Goal: Contribute content: Contribute content

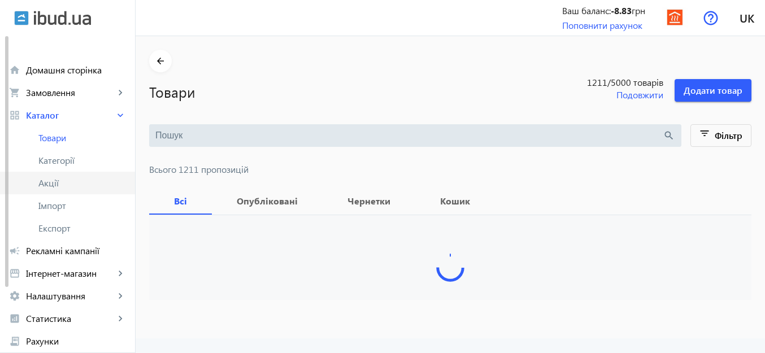
click at [63, 180] on span "Акції" at bounding box center [82, 182] width 88 height 11
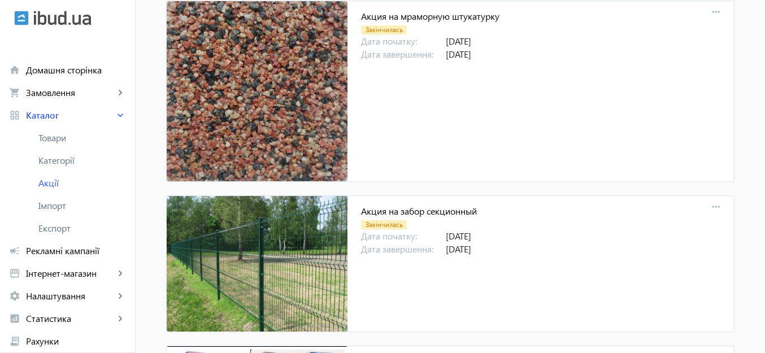
scroll to position [556, 0]
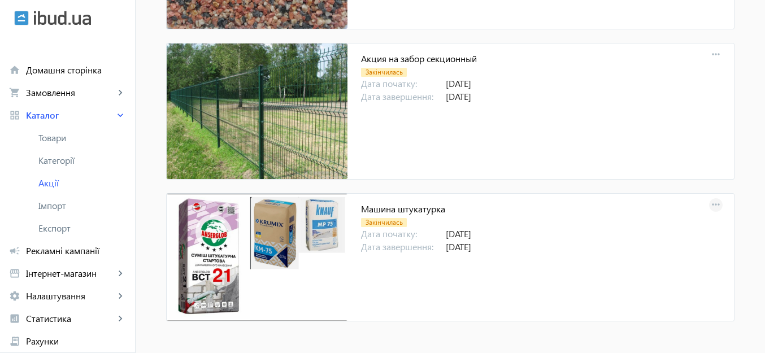
click at [712, 205] on mat-icon "more_horiz" at bounding box center [716, 205] width 16 height 16
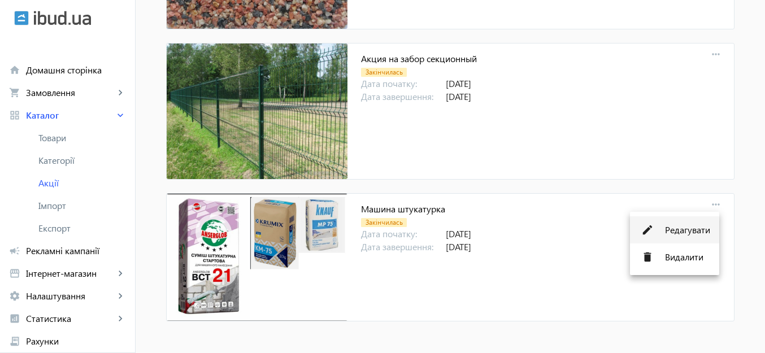
click at [682, 228] on span "Редагувати" at bounding box center [687, 229] width 45 height 9
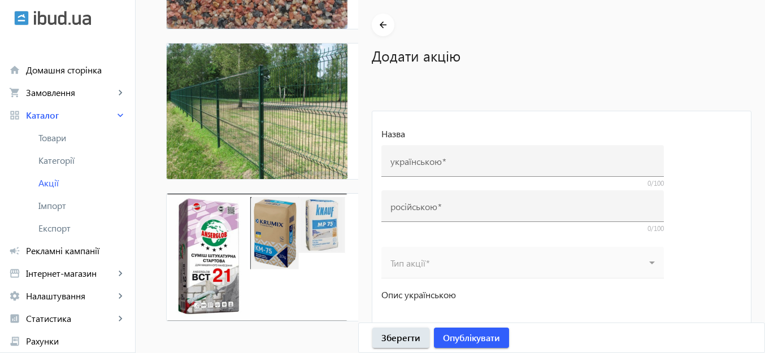
type input "Машина штукатурка"
type input "Машинная штукатурка"
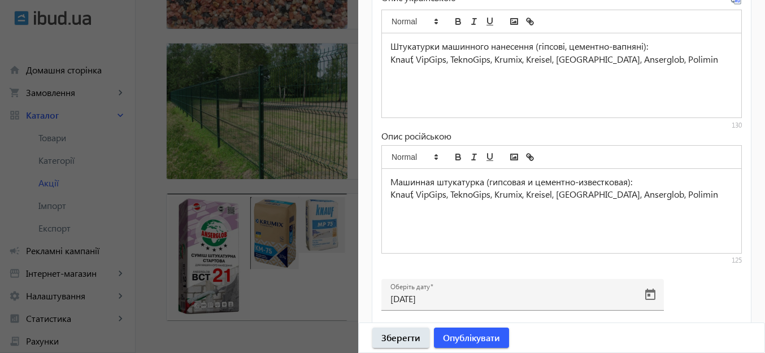
scroll to position [516, 0]
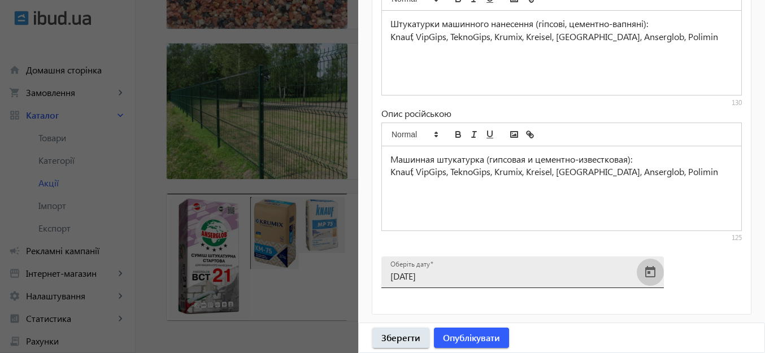
click at [645, 277] on span "Open calendar" at bounding box center [650, 272] width 27 height 27
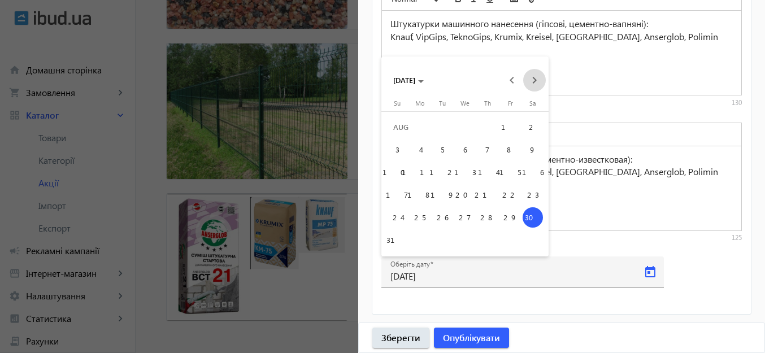
click at [534, 80] on span "Next month" at bounding box center [534, 80] width 23 height 23
click at [441, 244] on span "30" at bounding box center [442, 240] width 20 height 20
type input "[DATE]"
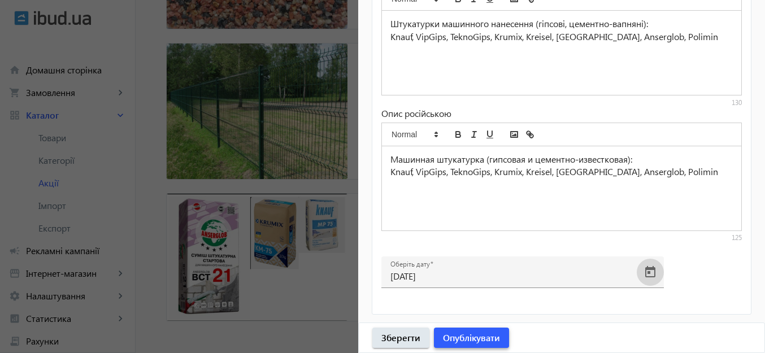
click at [485, 339] on span "Опублікувати" at bounding box center [471, 338] width 57 height 12
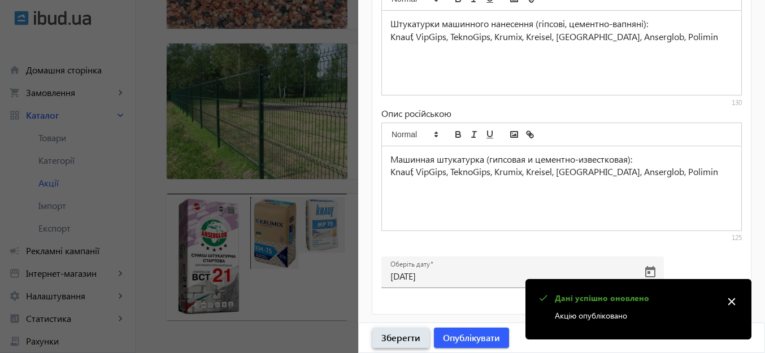
click at [404, 336] on span "Зберегти" at bounding box center [400, 338] width 39 height 12
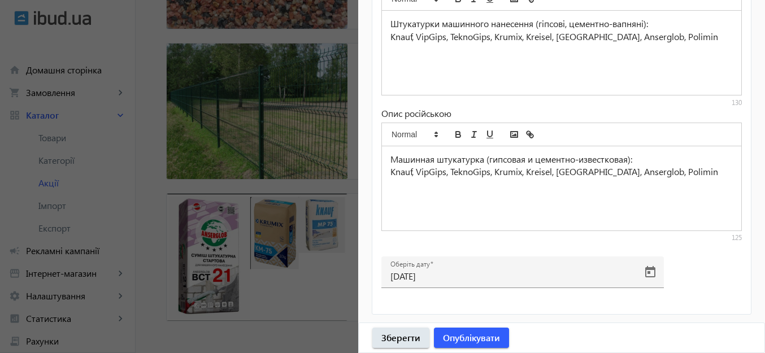
click at [314, 297] on div at bounding box center [382, 176] width 765 height 353
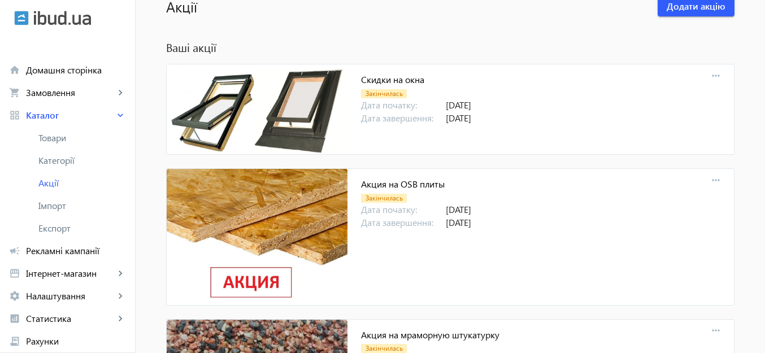
scroll to position [0, 0]
